Goal: Information Seeking & Learning: Find specific fact

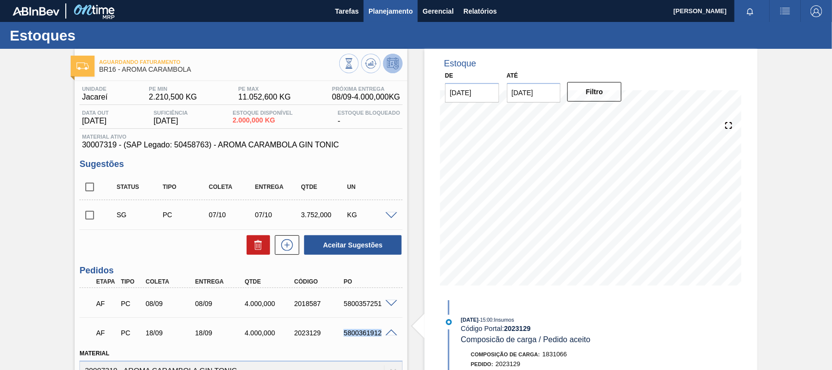
click at [390, 16] on span "Planejamento" at bounding box center [391, 11] width 44 height 12
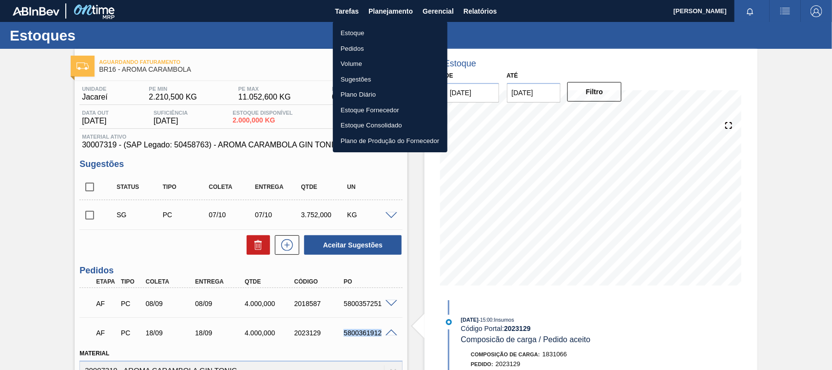
click at [348, 30] on li "Estoque" at bounding box center [390, 33] width 115 height 16
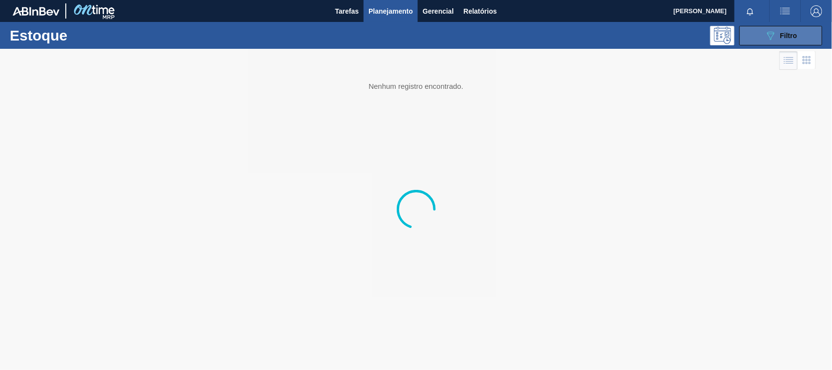
click at [751, 32] on button "089F7B8B-B2A5-4AFE-B5C0-19BA573D28AC Filtro" at bounding box center [781, 36] width 83 height 20
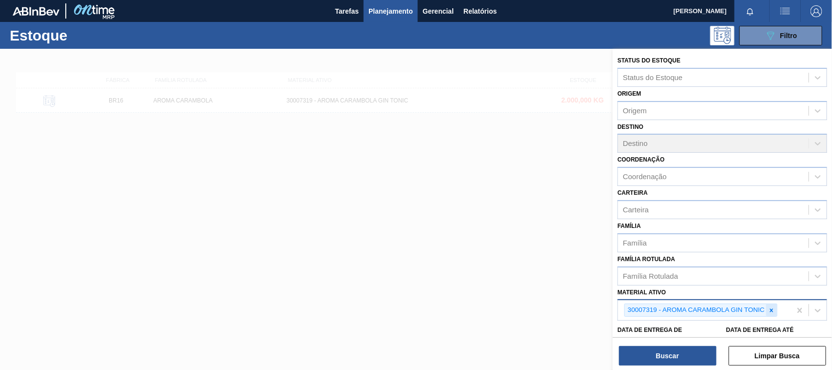
click at [775, 307] on icon at bounding box center [771, 310] width 7 height 7
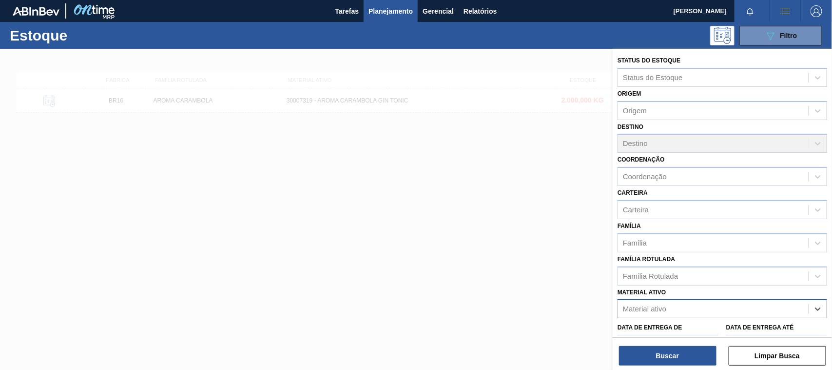
paste ativo "30033730"
type ativo "30033730"
click at [670, 325] on div "No options" at bounding box center [723, 332] width 210 height 17
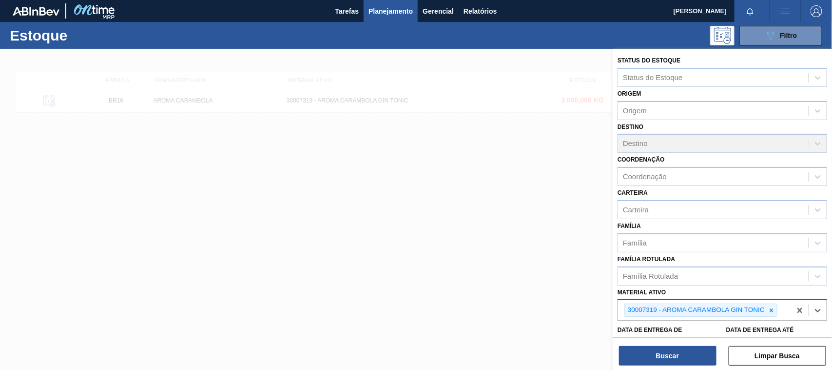
click at [667, 304] on div "30007319 - AROMA CARAMBOLA GIN TONIC" at bounding box center [695, 310] width 141 height 12
click at [772, 307] on icon at bounding box center [771, 310] width 7 height 7
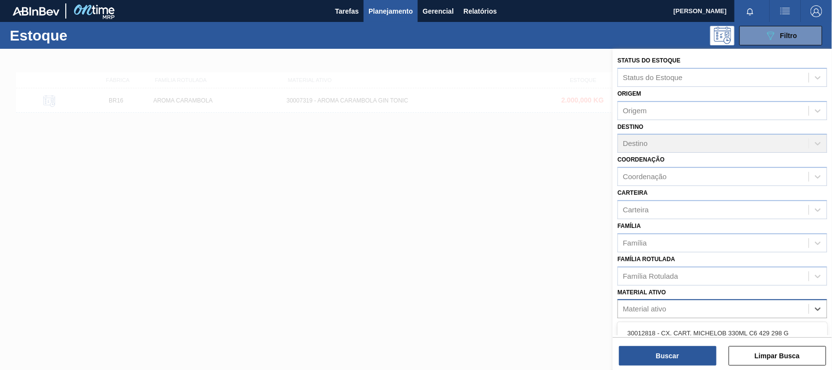
paste ativo "30033730"
type ativo "30033730"
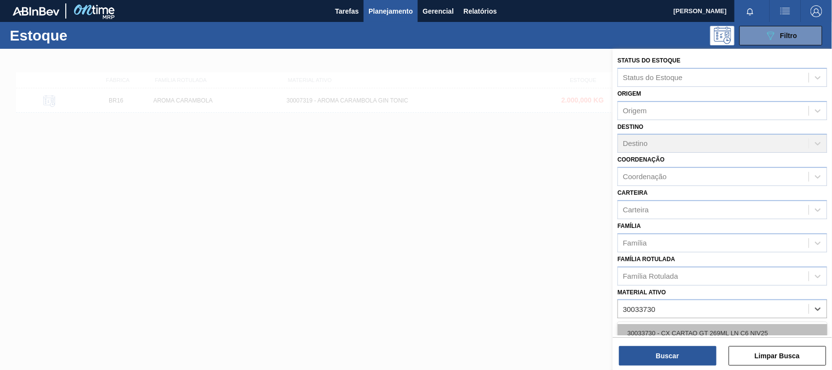
click at [681, 326] on div "30033730 - CX CARTAO GT 269ML LN C6 NIV25" at bounding box center [723, 333] width 210 height 18
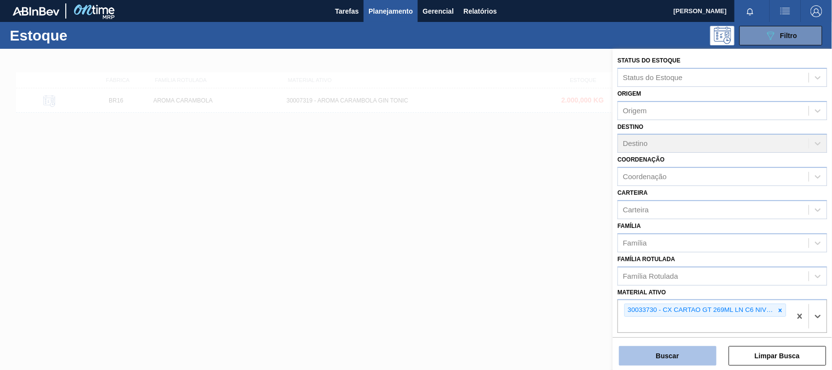
click at [678, 353] on button "Buscar" at bounding box center [668, 356] width 98 height 20
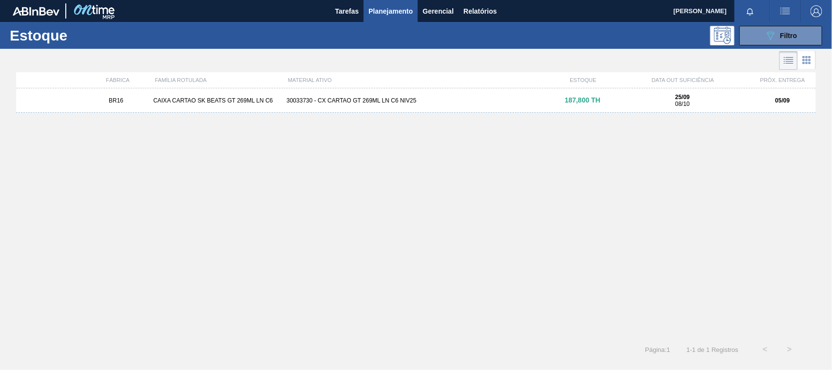
click at [412, 106] on div "BR16 CAIXA CARTAO SK BEATS GT 269ML LN C6 30033730 - CX CARTAO GT 269ML LN C6 N…" at bounding box center [416, 100] width 800 height 24
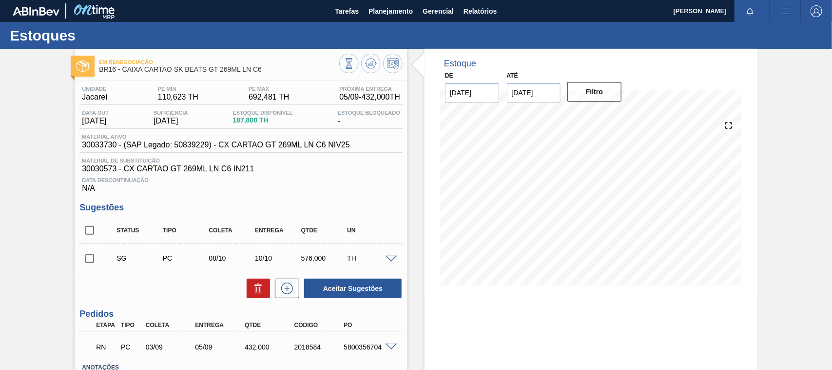
scroll to position [61, 0]
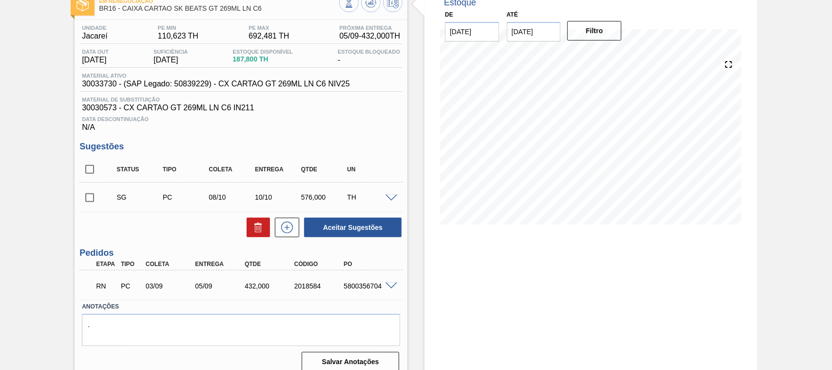
click at [384, 289] on div at bounding box center [393, 284] width 20 height 7
click at [393, 288] on span at bounding box center [392, 285] width 12 height 7
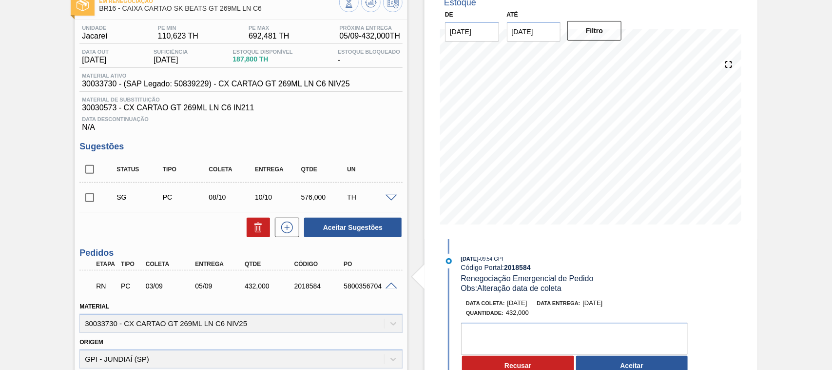
scroll to position [122, 0]
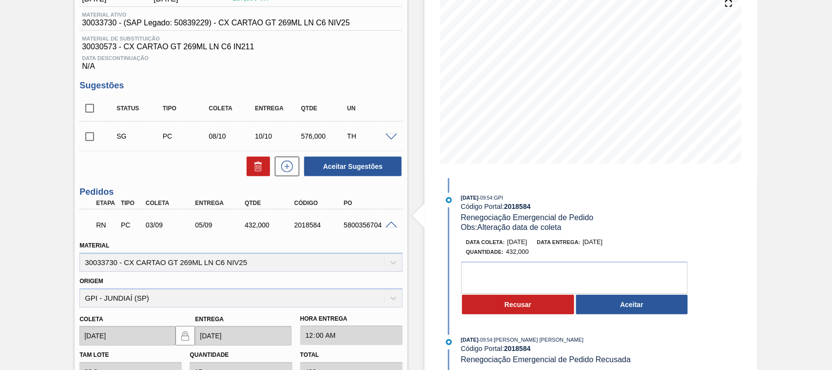
click at [361, 232] on div "RN PC 03/09 05/09 432,000 2018584 5800356704" at bounding box center [238, 224] width 297 height 20
copy div "5800356704"
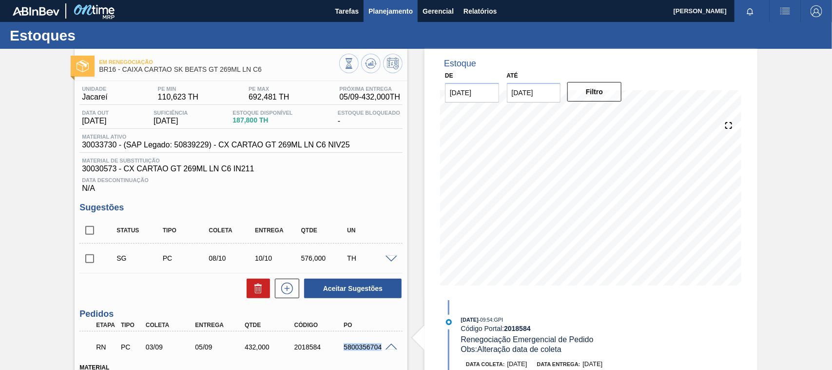
click at [395, 11] on span "Planejamento" at bounding box center [391, 11] width 44 height 12
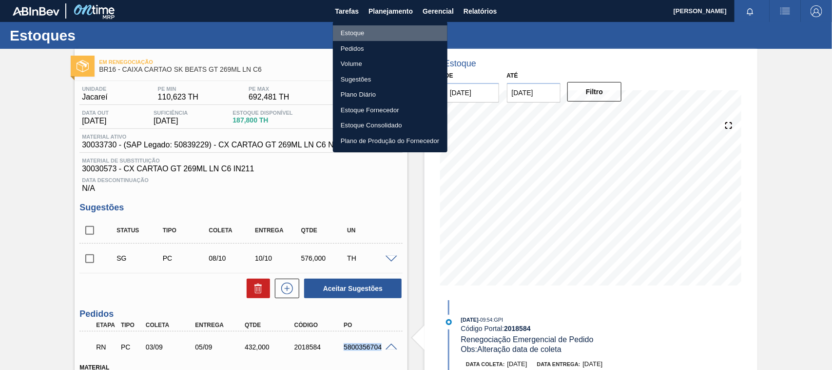
click at [372, 35] on li "Estoque" at bounding box center [390, 33] width 115 height 16
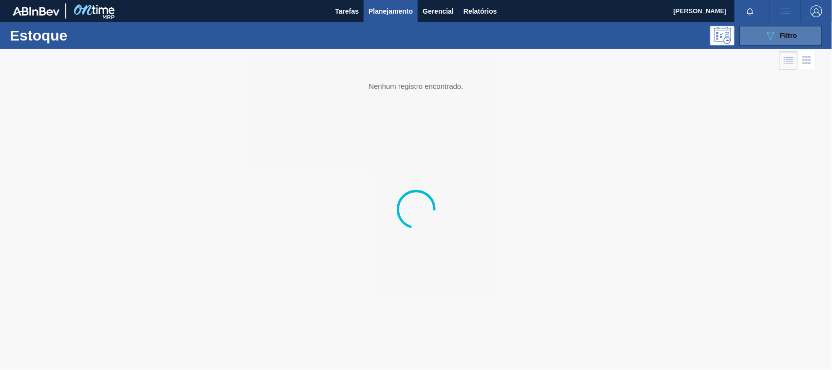
click at [781, 30] on div "089F7B8B-B2A5-4AFE-B5C0-19BA573D28AC Filtro" at bounding box center [781, 36] width 33 height 12
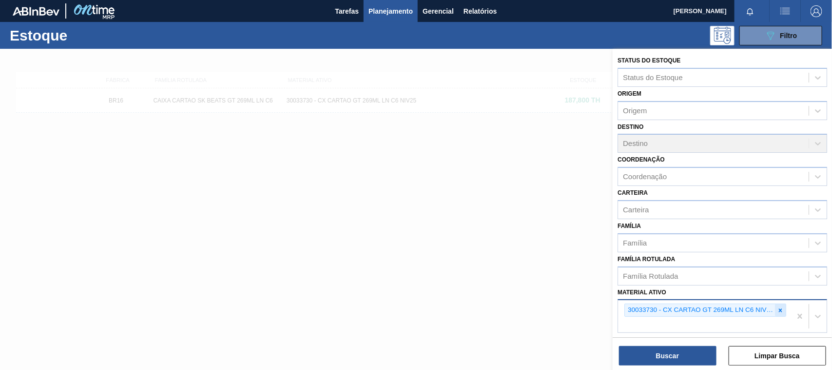
click at [778, 311] on div at bounding box center [780, 310] width 11 height 12
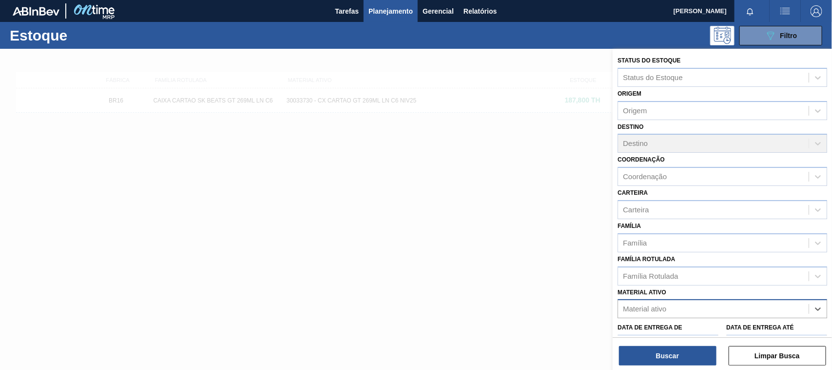
paste ativo "30034418"
type ativo "30034418"
click at [723, 327] on div "30034418 - CX CARTAO SENSES GARMINO 269ML LN C6" at bounding box center [723, 333] width 210 height 18
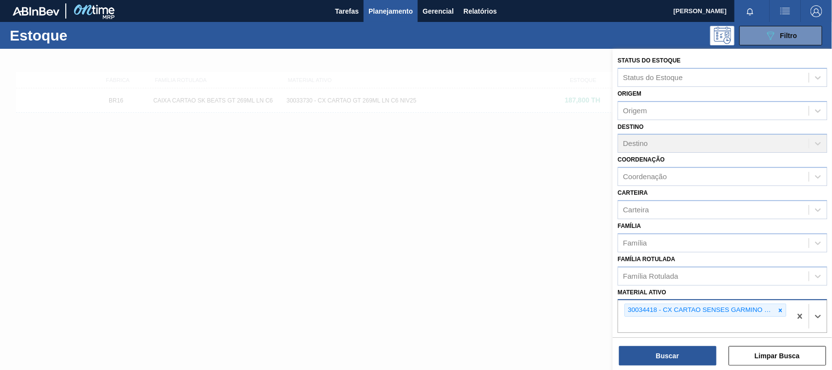
drag, startPoint x: 700, startPoint y: 342, endPoint x: 695, endPoint y: 353, distance: 12.7
click at [700, 342] on div "Buscar Limpar Busca" at bounding box center [722, 350] width 219 height 27
click at [695, 353] on button "Buscar" at bounding box center [668, 356] width 98 height 20
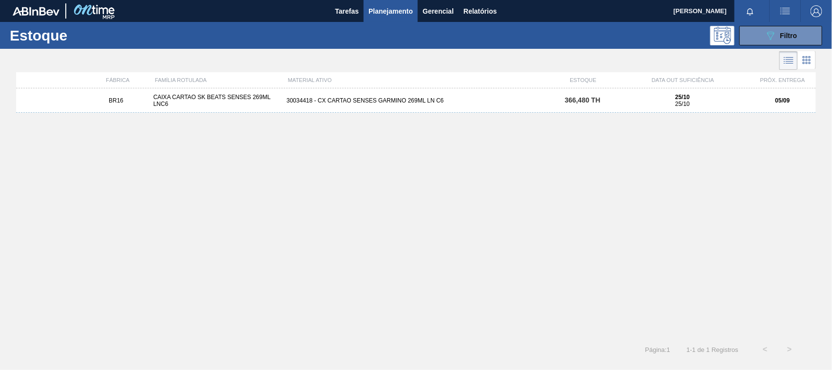
click at [545, 93] on div "BR16 CAIXA CARTAO SK BEATS SENSES 269ML LNC6 30034418 - CX CARTAO SENSES GARMIN…" at bounding box center [416, 100] width 800 height 24
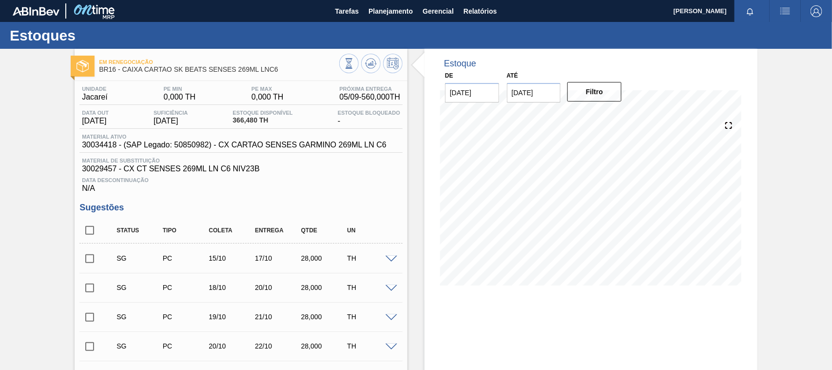
scroll to position [306, 0]
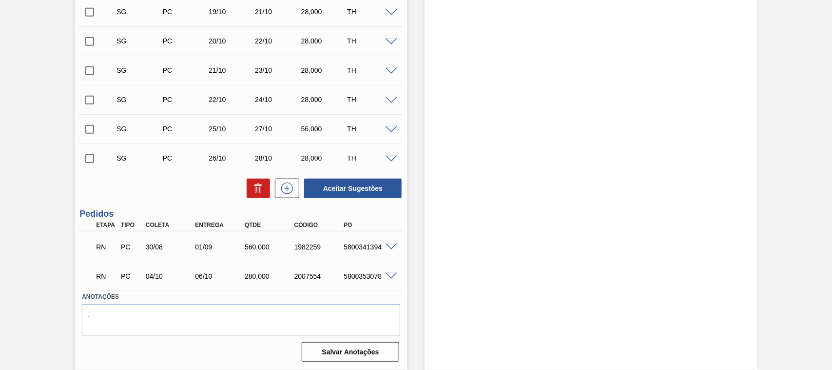
click at [388, 249] on span at bounding box center [392, 246] width 12 height 7
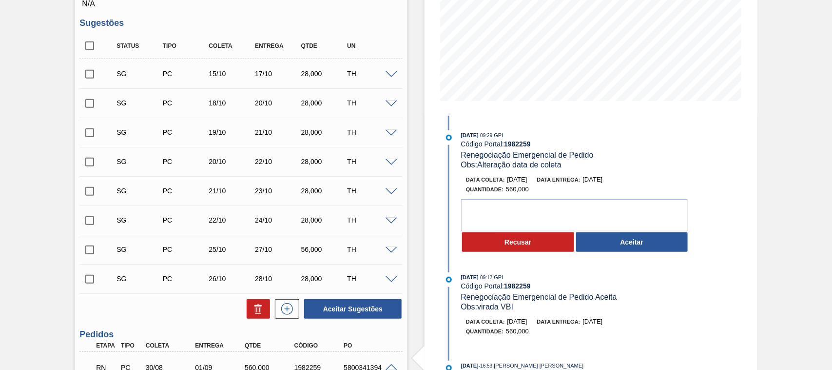
scroll to position [245, 0]
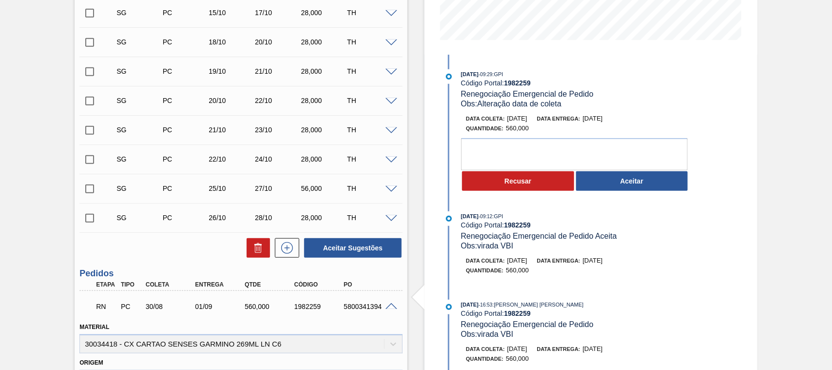
click at [353, 308] on div "5800341394" at bounding box center [368, 306] width 55 height 8
copy div "5800341394"
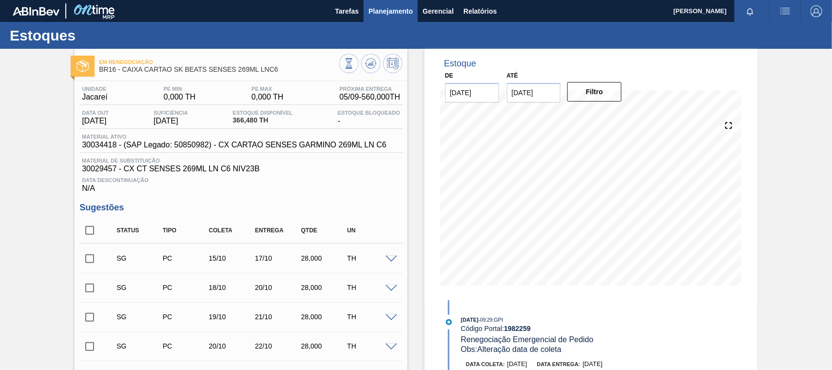
click at [391, 10] on span "Planejamento" at bounding box center [391, 11] width 44 height 12
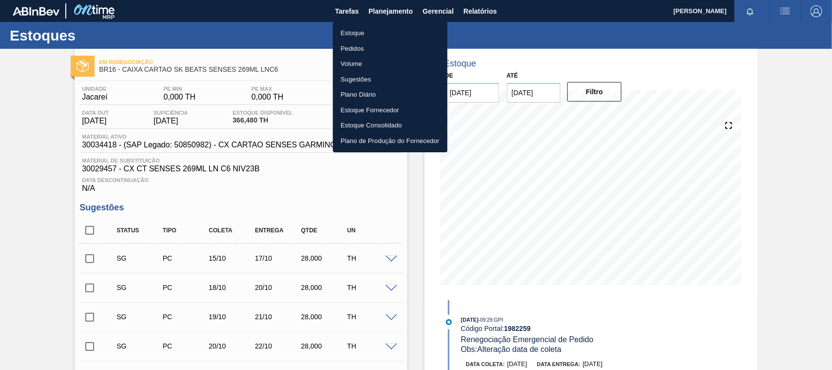
click at [355, 31] on li "Estoque" at bounding box center [390, 33] width 115 height 16
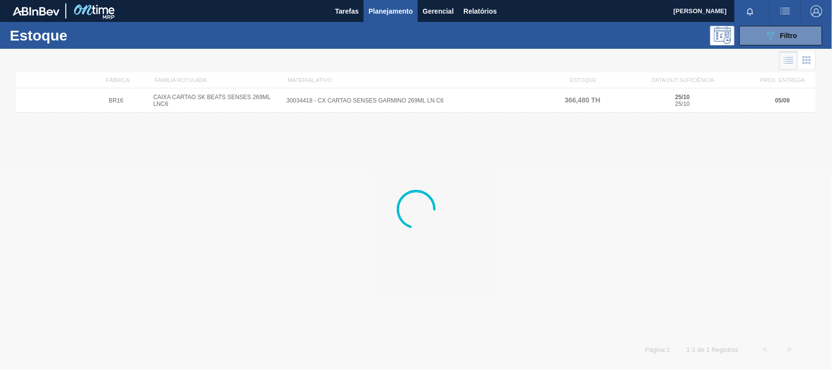
drag, startPoint x: 761, startPoint y: 33, endPoint x: 796, endPoint y: 150, distance: 122.2
click at [761, 33] on button "089F7B8B-B2A5-4AFE-B5C0-19BA573D28AC Filtro" at bounding box center [781, 36] width 83 height 20
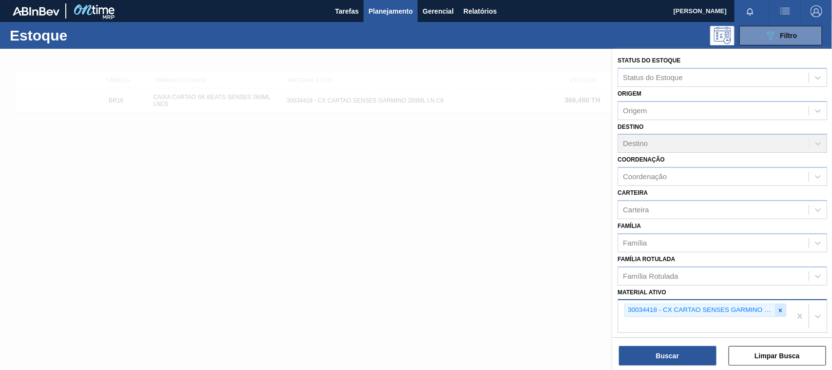
click at [775, 306] on div at bounding box center [780, 310] width 11 height 12
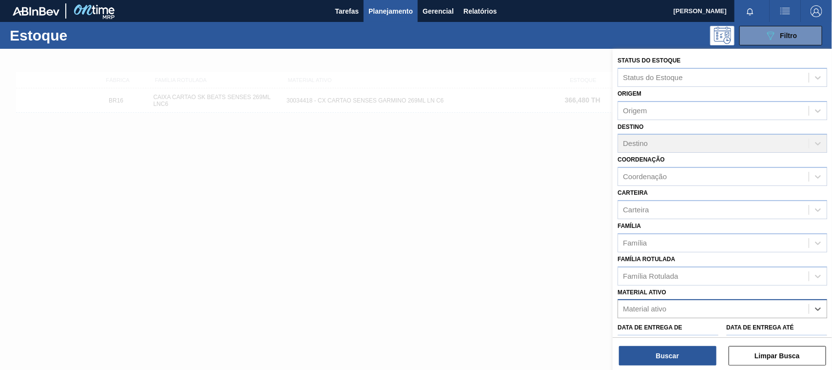
paste ativo "30033729"
type ativo "30033729"
click at [674, 328] on div "30033729 - FILME CONT 620X80 GT 269ML C 8 NIV25" at bounding box center [723, 333] width 210 height 18
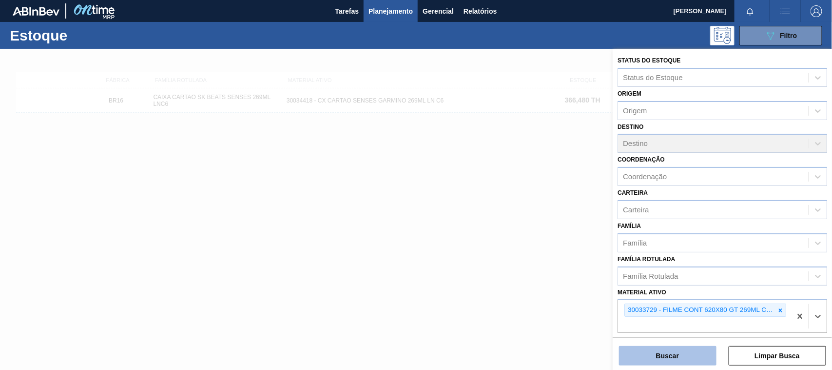
click at [671, 356] on button "Buscar" at bounding box center [668, 356] width 98 height 20
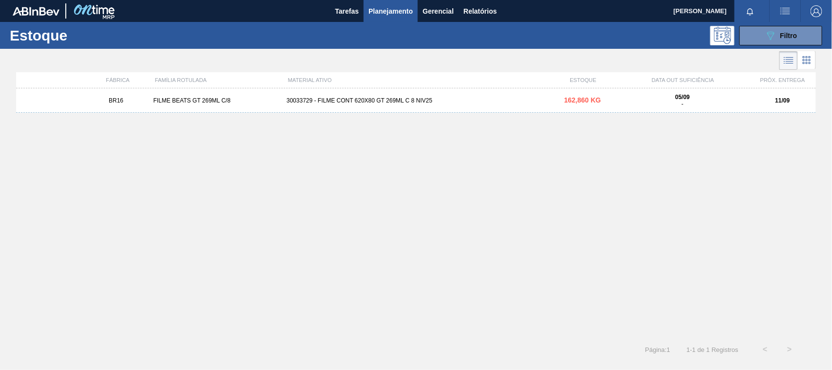
click at [438, 101] on div "30033729 - FILME CONT 620X80 GT 269ML C 8 NIV25" at bounding box center [416, 100] width 267 height 7
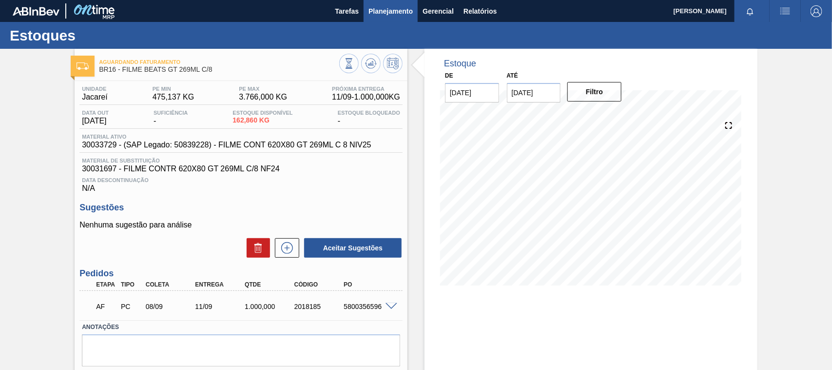
click at [378, 17] on button "Planejamento" at bounding box center [391, 11] width 54 height 22
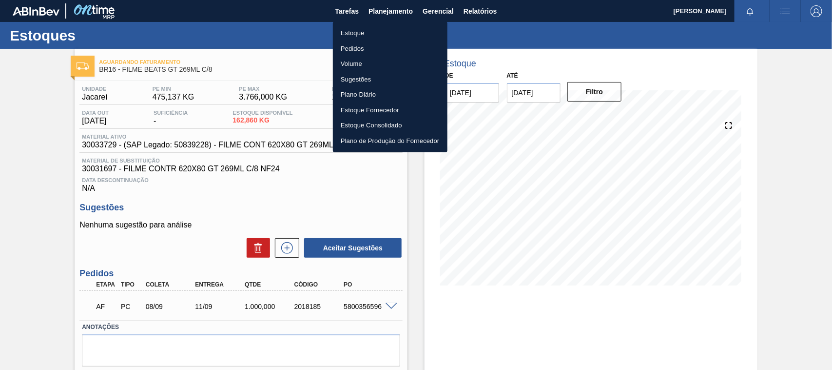
click at [370, 31] on li "Estoque" at bounding box center [390, 33] width 115 height 16
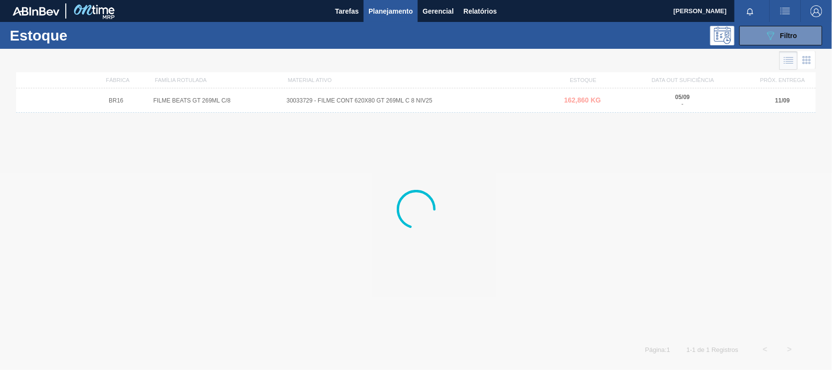
drag, startPoint x: 747, startPoint y: 37, endPoint x: 764, endPoint y: 59, distance: 27.5
click at [747, 38] on button "089F7B8B-B2A5-4AFE-B5C0-19BA573D28AC Filtro" at bounding box center [781, 36] width 83 height 20
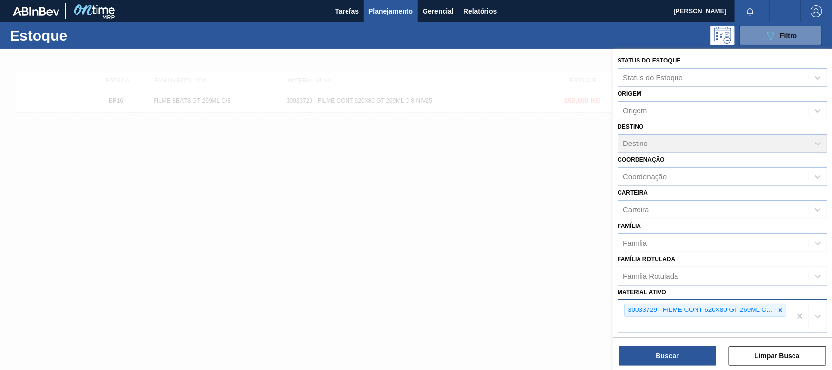
drag, startPoint x: 783, startPoint y: 310, endPoint x: 772, endPoint y: 307, distance: 11.0
click at [782, 313] on div at bounding box center [780, 310] width 11 height 12
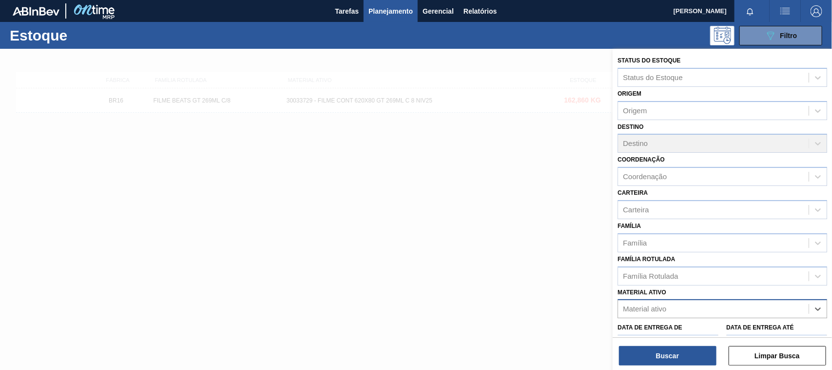
click at [773, 307] on div "Material ativo" at bounding box center [713, 309] width 191 height 14
paste ativo "30034673"
type ativo "30034673"
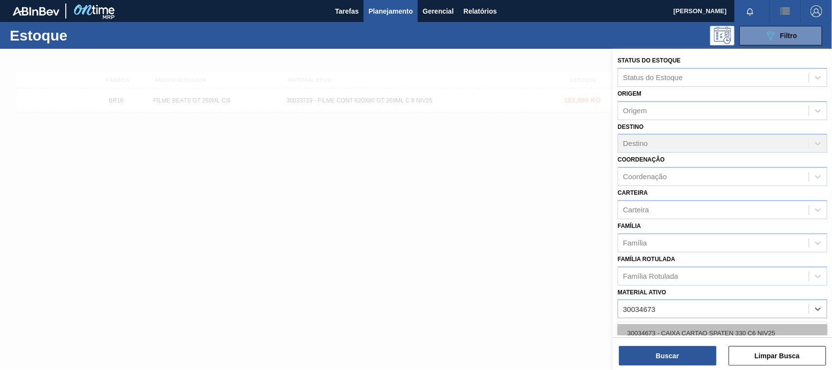
click at [637, 324] on div "30034673 - CAIXA CARTAO SPATEN 330 C6 NIV25" at bounding box center [723, 333] width 210 height 18
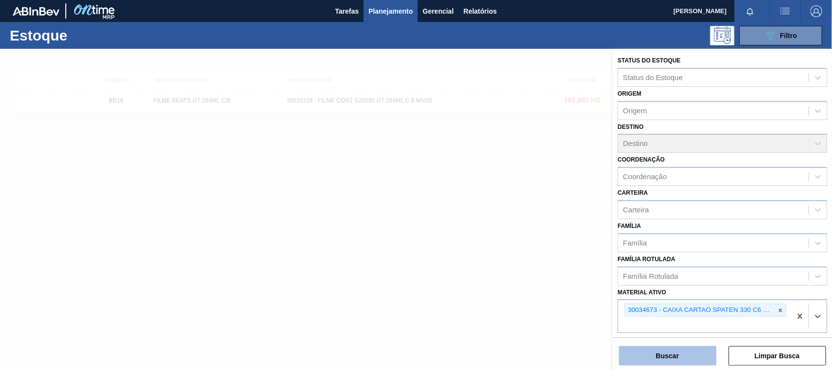
click at [657, 354] on button "Buscar" at bounding box center [668, 356] width 98 height 20
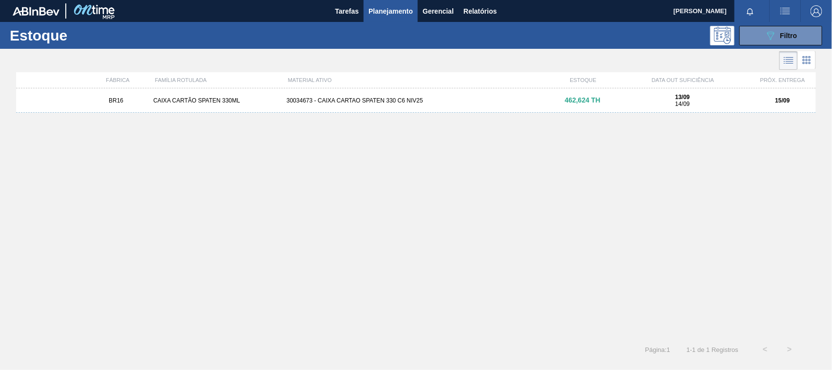
click at [447, 103] on div "30034673 - CAIXA CARTAO SPATEN 330 C6 NIV25" at bounding box center [416, 100] width 267 height 7
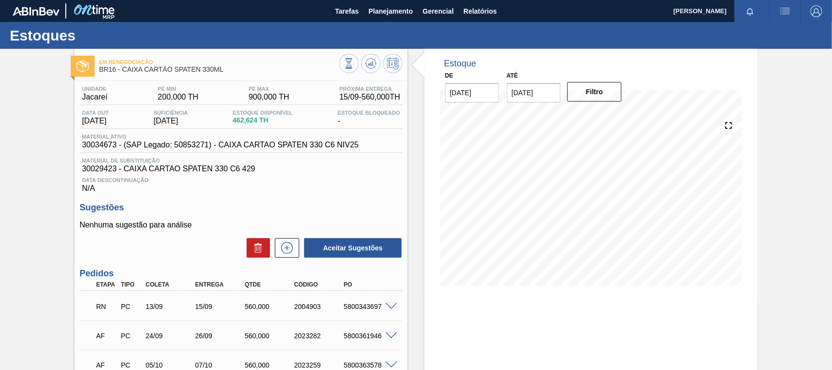
click at [386, 310] on span at bounding box center [392, 306] width 12 height 7
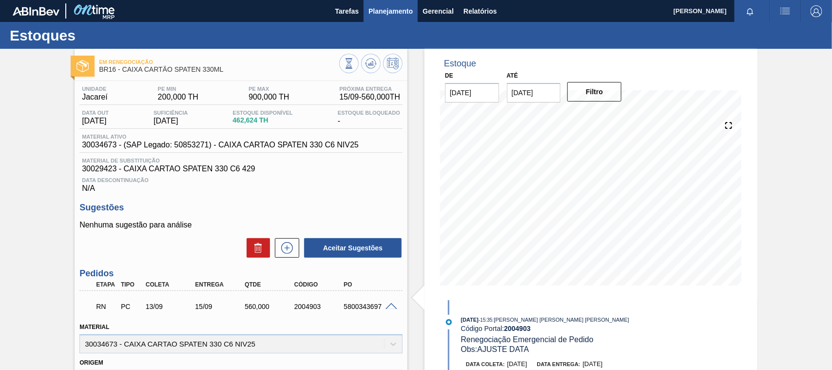
click at [378, 5] on span "Planejamento" at bounding box center [391, 11] width 44 height 12
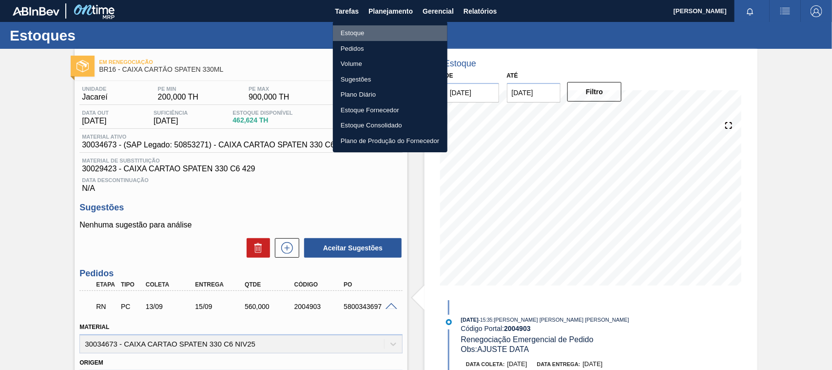
click at [352, 36] on li "Estoque" at bounding box center [390, 33] width 115 height 16
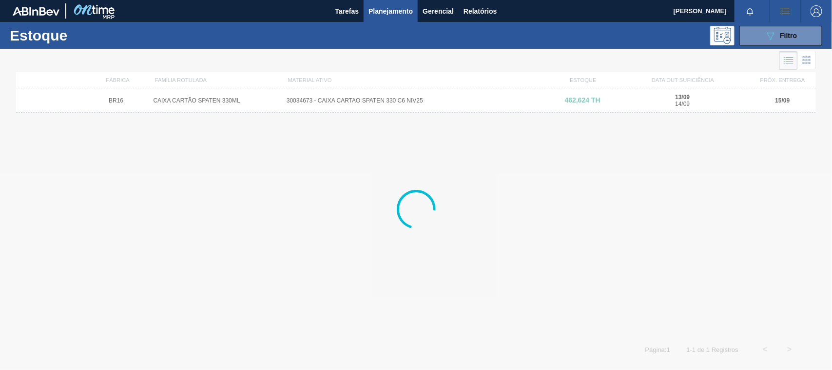
click at [764, 35] on button "089F7B8B-B2A5-4AFE-B5C0-19BA573D28AC Filtro" at bounding box center [781, 36] width 83 height 20
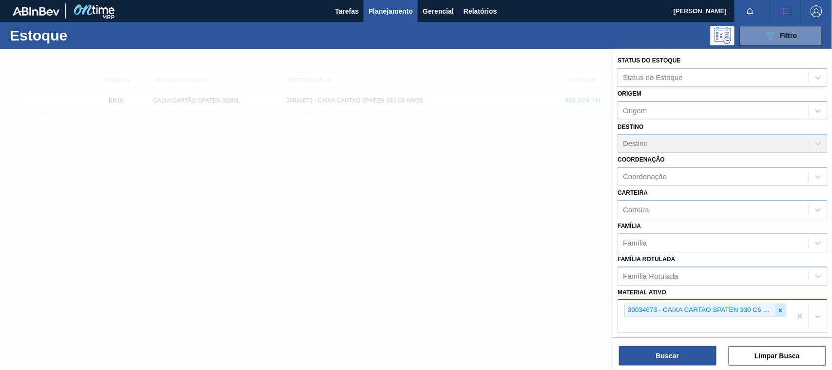
click at [778, 307] on icon at bounding box center [780, 310] width 7 height 7
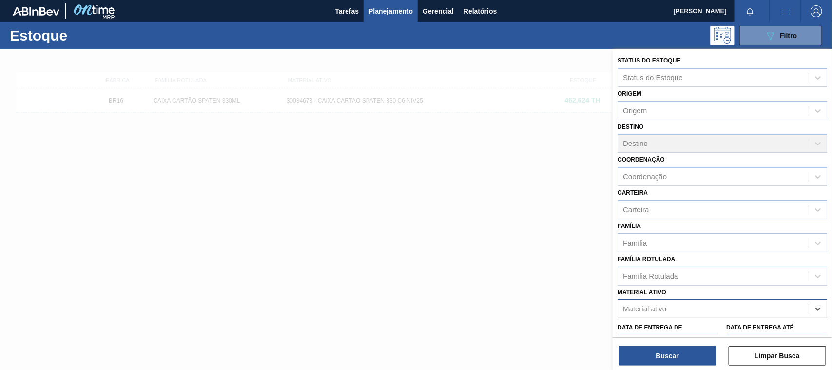
paste ativo "30034414"
type ativo "30034414"
click at [698, 332] on div "30034414 - FILME CONTR 620X80 SENSES GARM 269ML" at bounding box center [723, 333] width 210 height 18
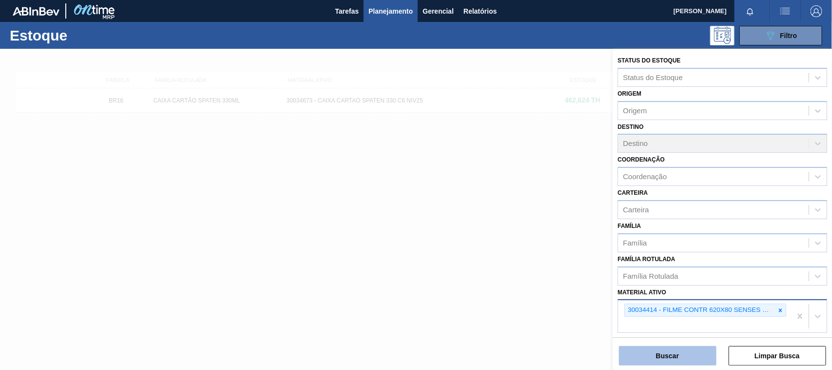
click at [695, 358] on button "Buscar" at bounding box center [668, 356] width 98 height 20
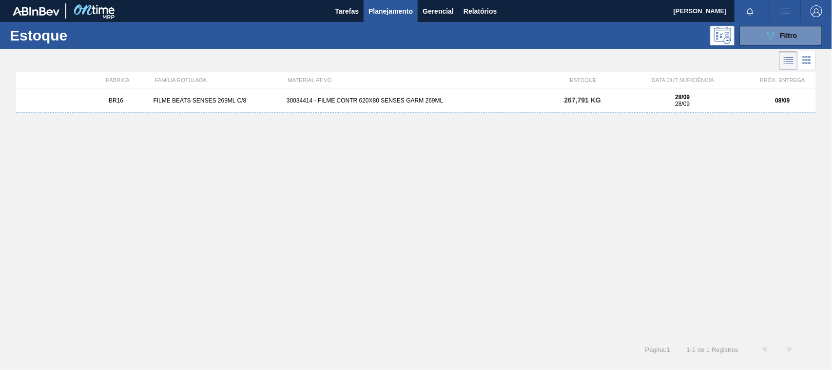
click at [388, 98] on div "30034414 - FILME CONTR 620X80 SENSES GARM 269ML" at bounding box center [416, 100] width 267 height 7
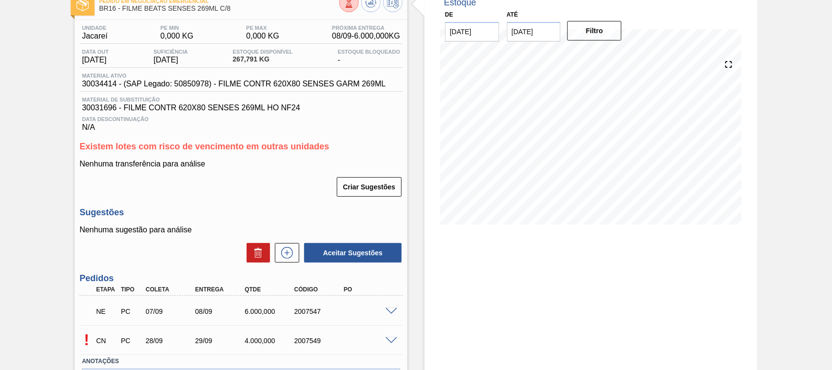
scroll to position [122, 0]
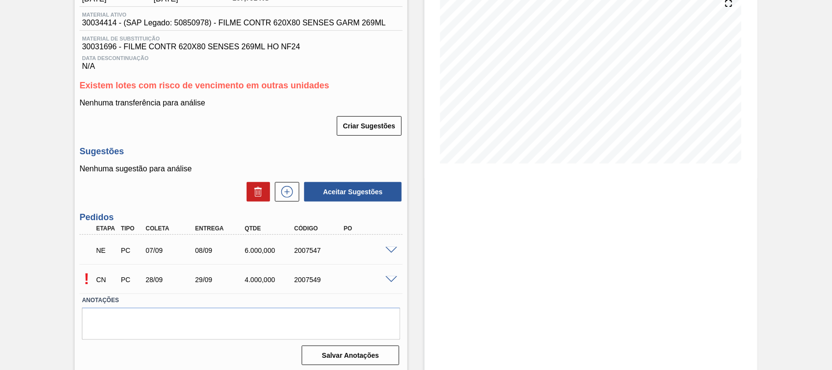
click at [388, 252] on span at bounding box center [392, 250] width 12 height 7
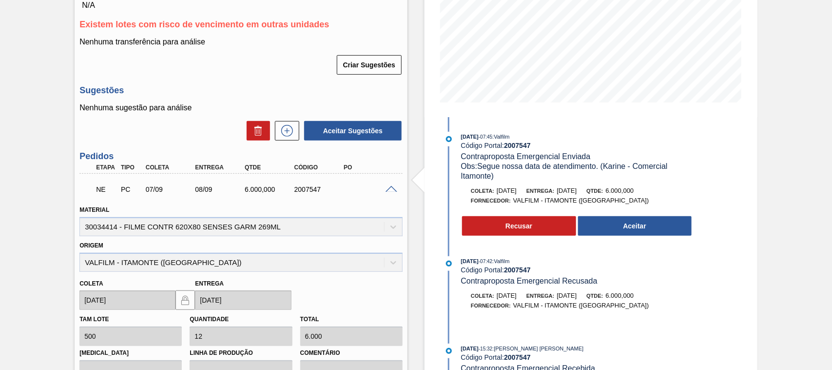
scroll to position [0, 0]
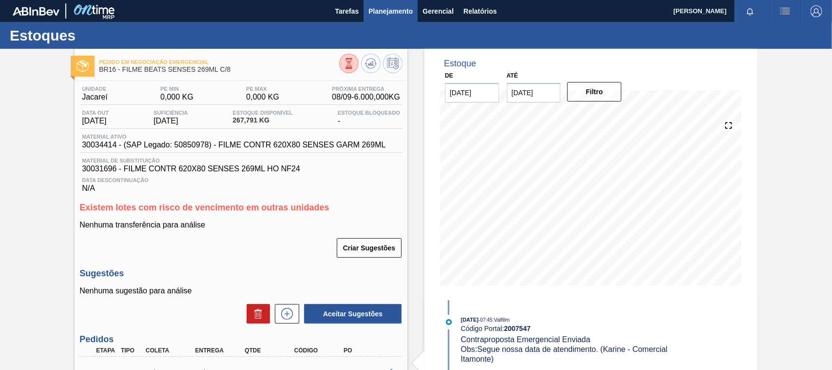
click at [403, 13] on span "Planejamento" at bounding box center [391, 11] width 44 height 12
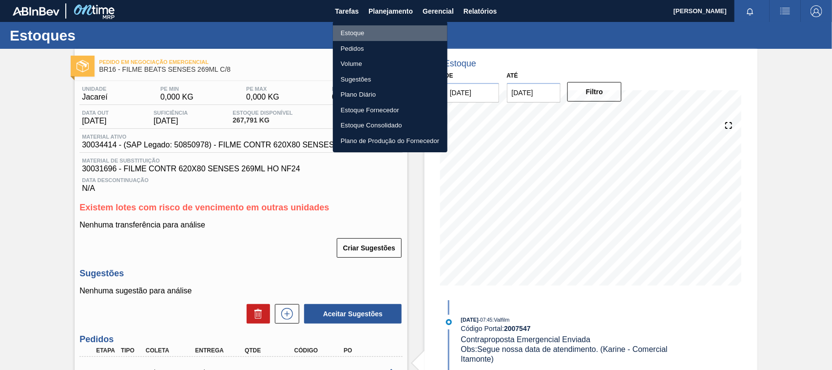
click at [376, 26] on li "Estoque" at bounding box center [390, 33] width 115 height 16
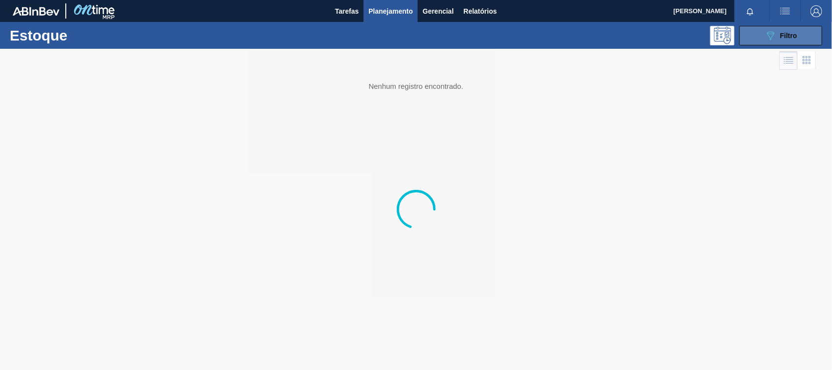
click at [765, 42] on button "089F7B8B-B2A5-4AFE-B5C0-19BA573D28AC Filtro" at bounding box center [781, 36] width 83 height 20
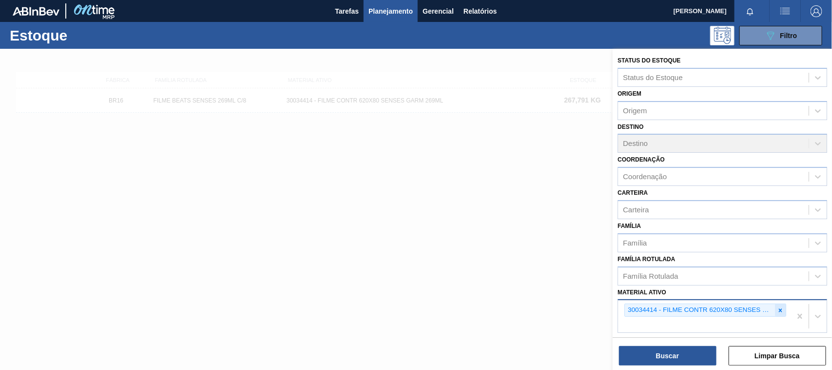
click at [782, 304] on div at bounding box center [780, 310] width 11 height 12
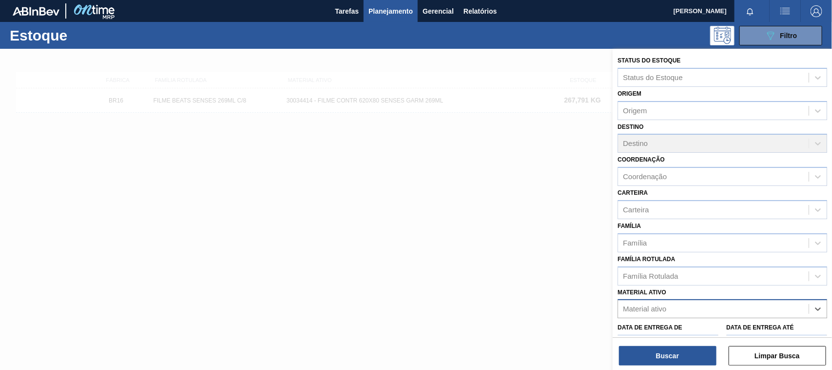
paste ativo "30033729"
type ativo "30033729"
click at [697, 327] on div "30033729 - FILME CONT 620X80 GT 269ML C 8 NIV25" at bounding box center [723, 333] width 210 height 18
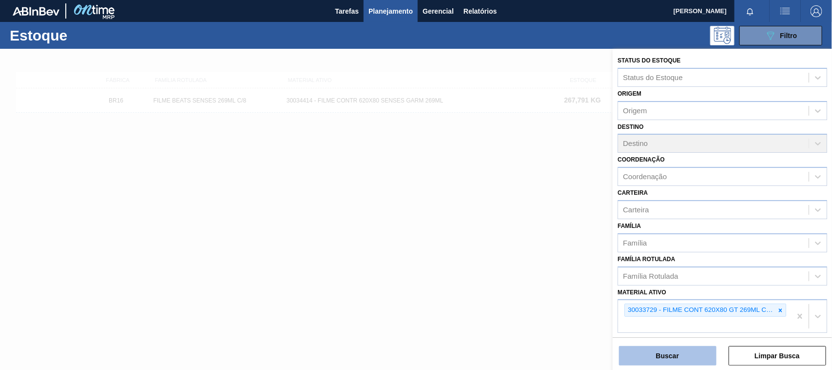
click at [676, 359] on button "Buscar" at bounding box center [668, 356] width 98 height 20
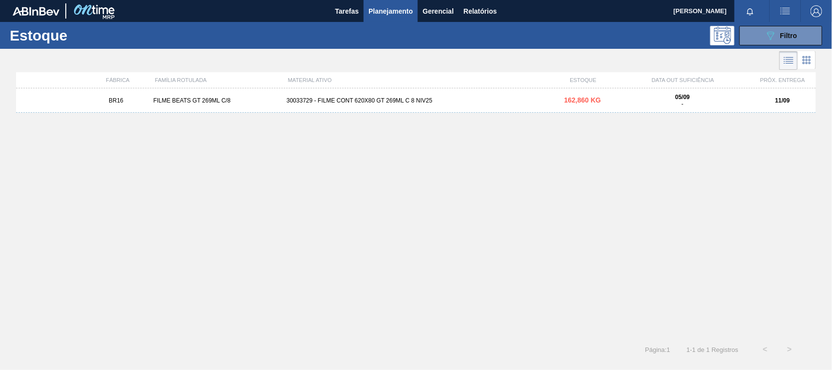
click at [447, 101] on div "30033729 - FILME CONT 620X80 GT 269ML C 8 NIV25" at bounding box center [416, 100] width 267 height 7
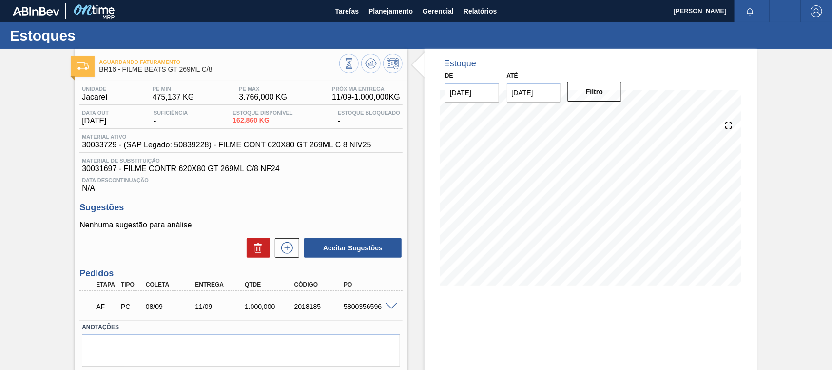
click at [393, 308] on span at bounding box center [392, 306] width 12 height 7
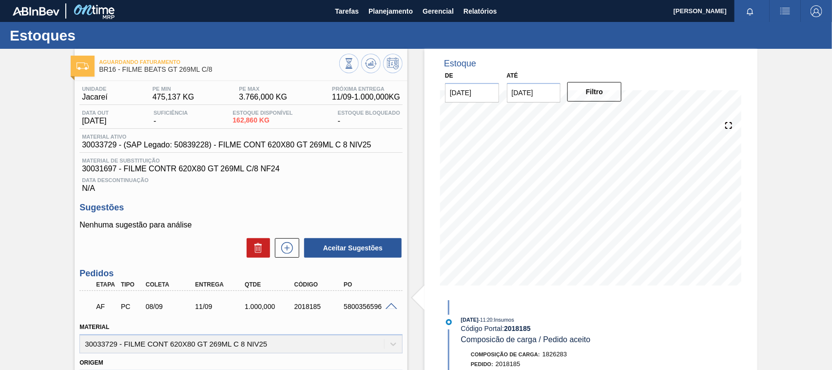
scroll to position [61, 0]
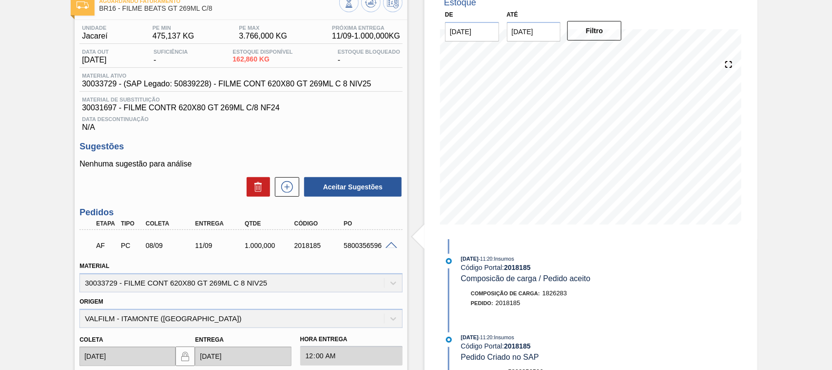
click at [360, 249] on div "5800356596" at bounding box center [368, 245] width 55 height 8
copy div "5800356596"
click at [360, 249] on div "5800356596" at bounding box center [368, 245] width 55 height 8
click at [381, 246] on div "5800356596" at bounding box center [368, 245] width 55 height 8
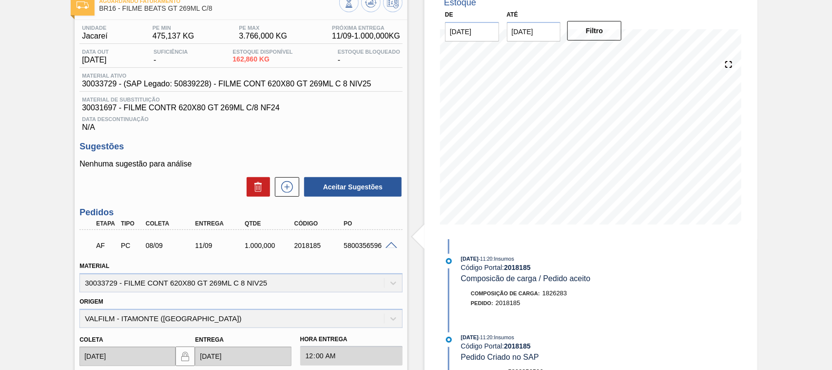
click at [388, 246] on span at bounding box center [392, 245] width 12 height 7
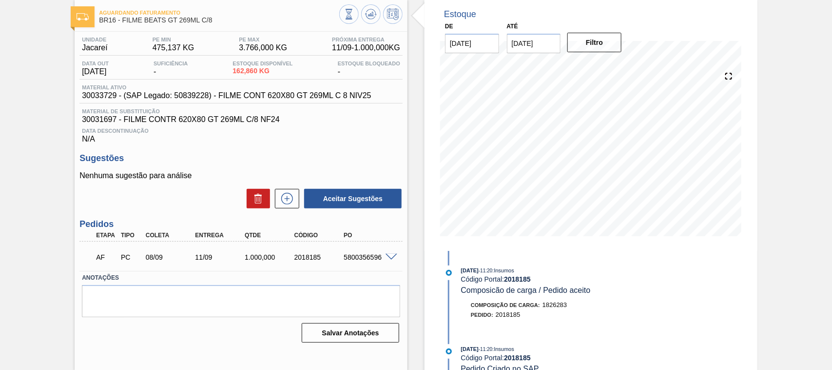
scroll to position [0, 0]
